Goal: Information Seeking & Learning: Compare options

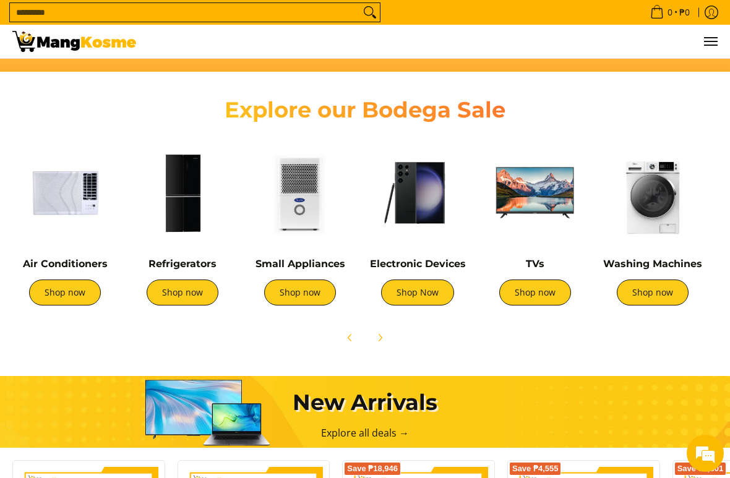
scroll to position [0, 467]
click at [193, 295] on link "Shop now" at bounding box center [183, 293] width 72 height 26
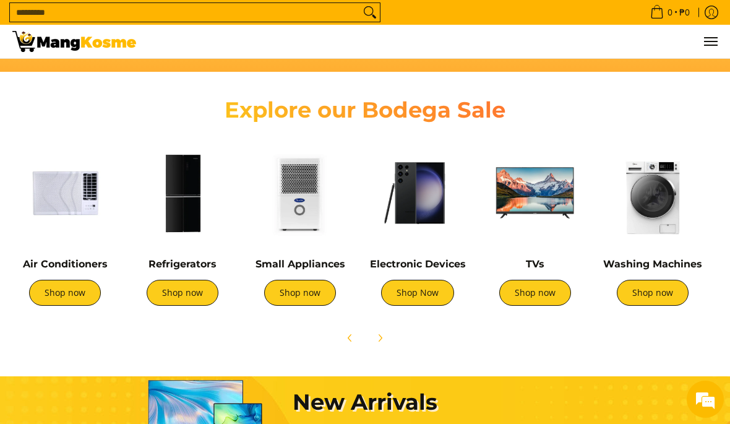
scroll to position [0, 0]
click at [194, 291] on link "Shop now" at bounding box center [183, 293] width 72 height 26
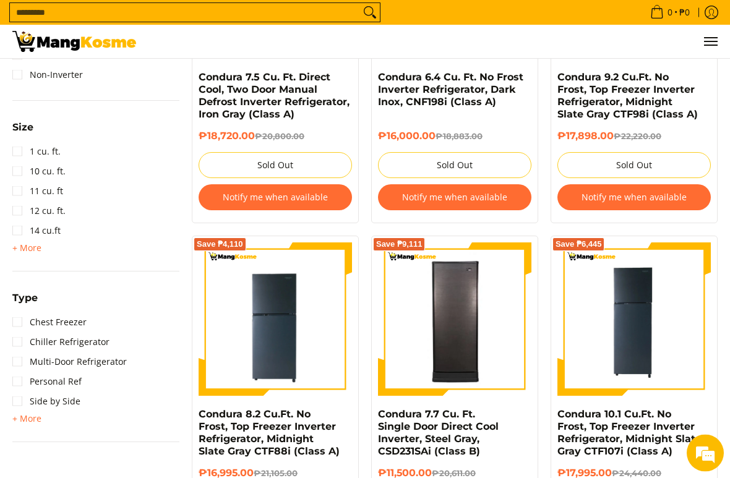
scroll to position [681, 0]
click at [69, 306] on details "Type" at bounding box center [95, 301] width 167 height 22
click at [26, 336] on link "Chiller Refrigerator" at bounding box center [60, 342] width 97 height 20
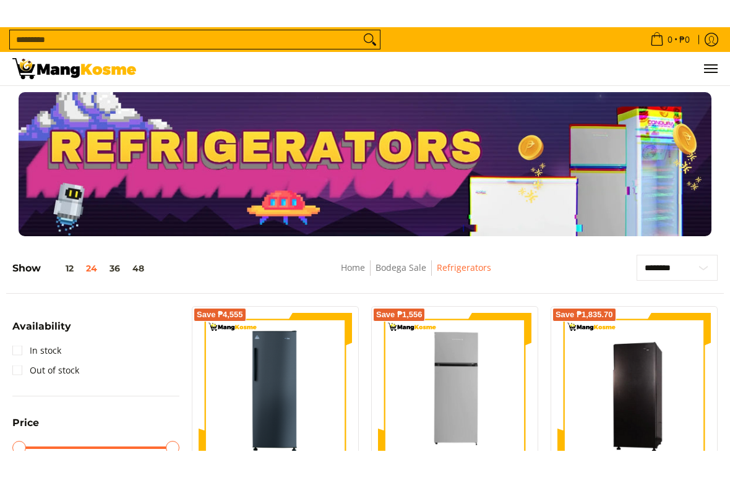
scroll to position [78, 0]
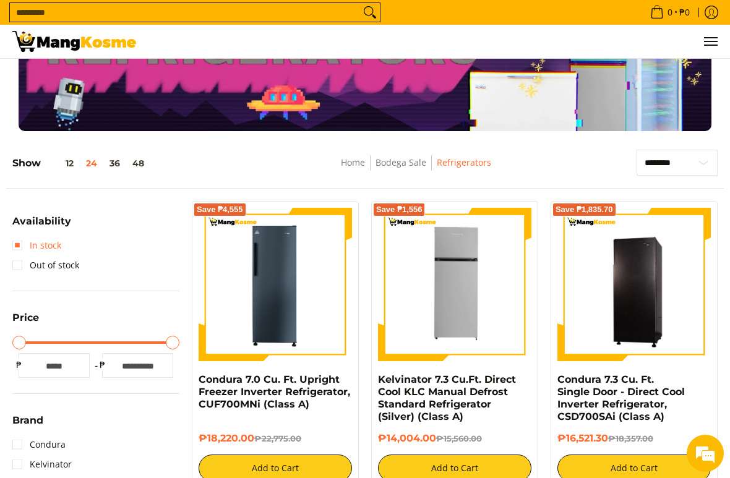
click at [30, 248] on link "In stock" at bounding box center [36, 246] width 49 height 20
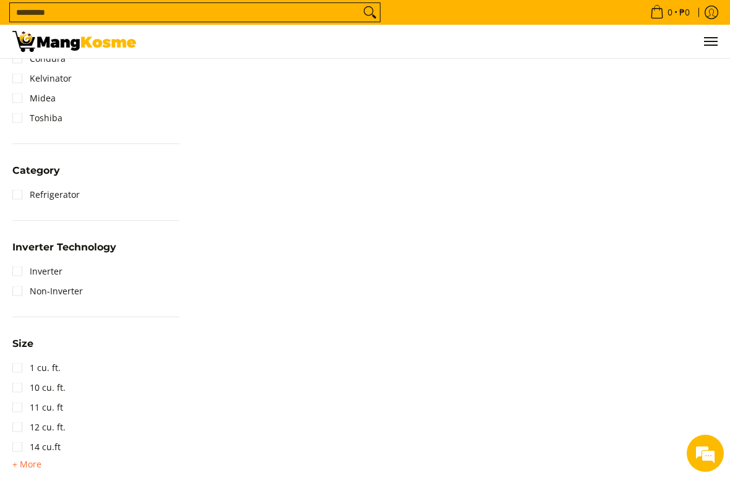
scroll to position [548, 0]
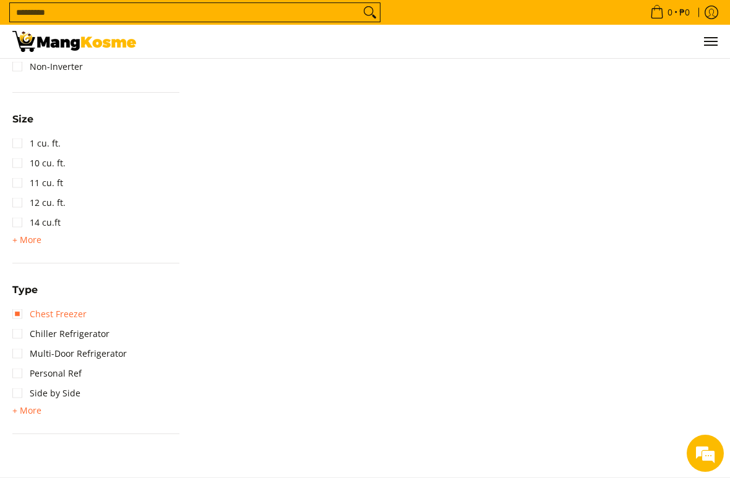
click at [25, 309] on link "Chest Freezer" at bounding box center [49, 314] width 74 height 20
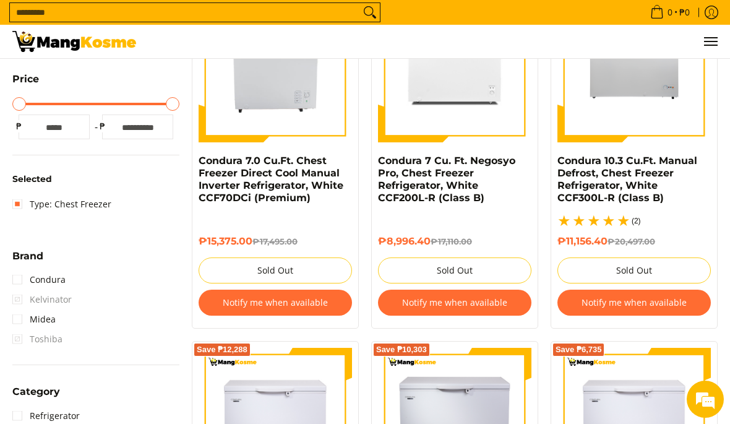
scroll to position [279, 0]
